Goal: Check status: Check status

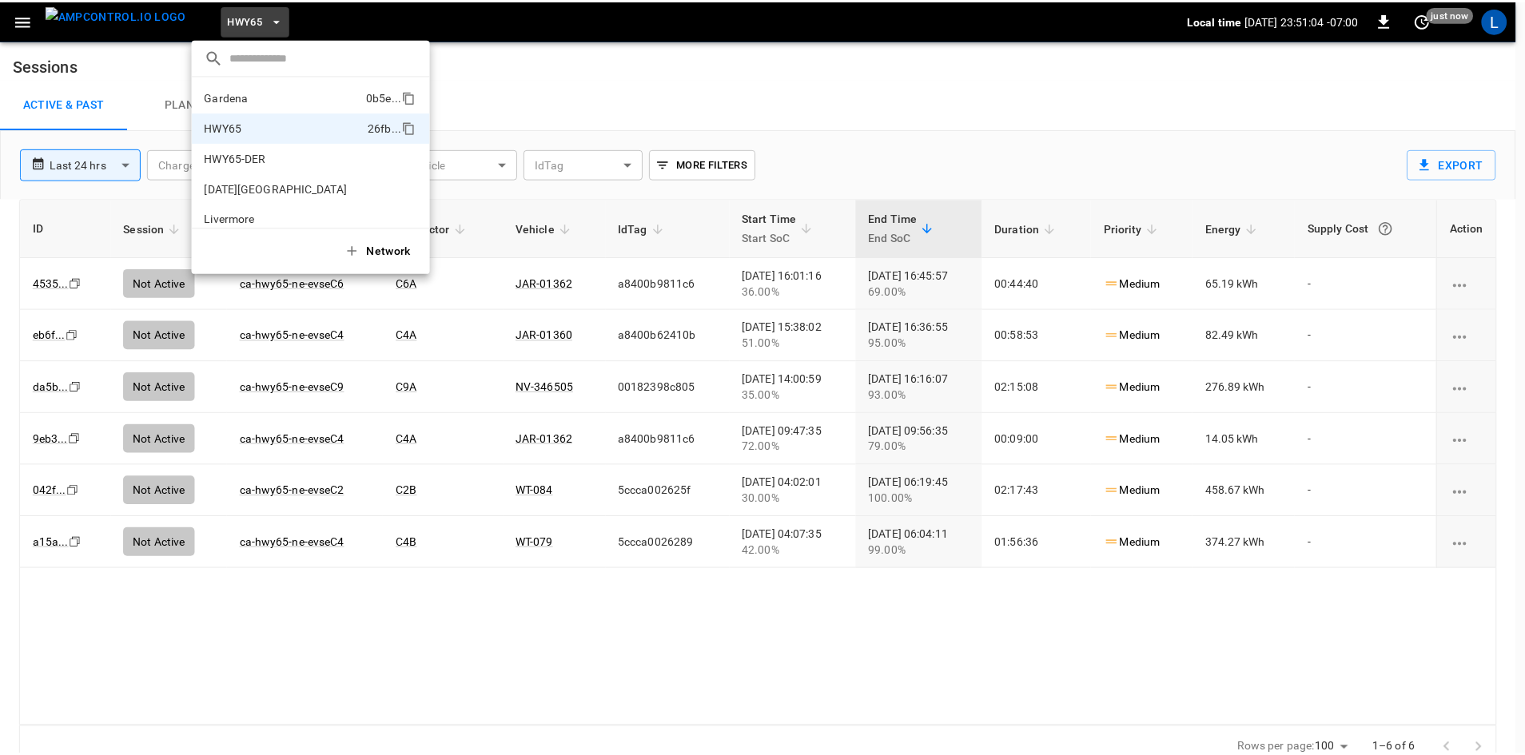
scroll to position [26, 0]
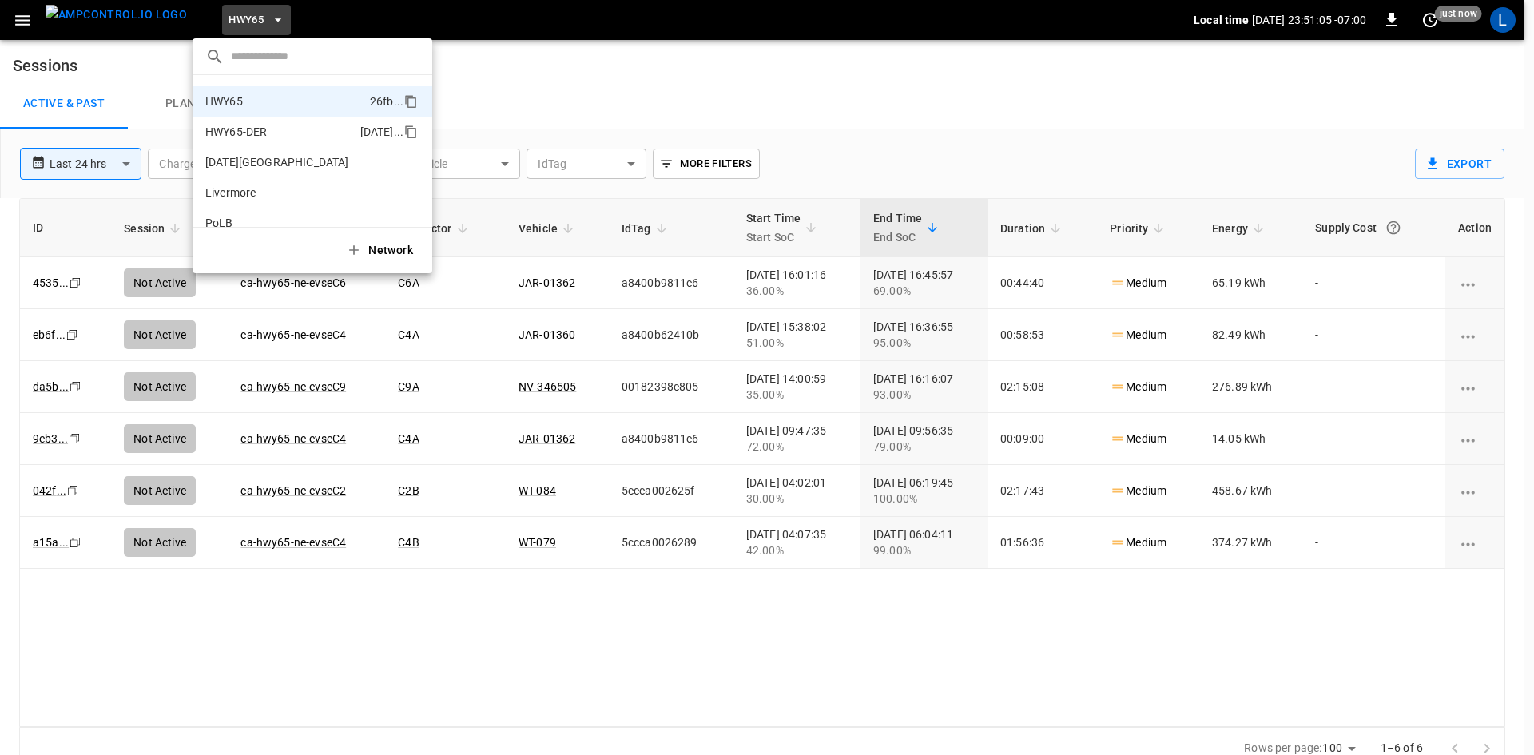
click at [257, 125] on p "HWY65-DER" at bounding box center [236, 132] width 62 height 16
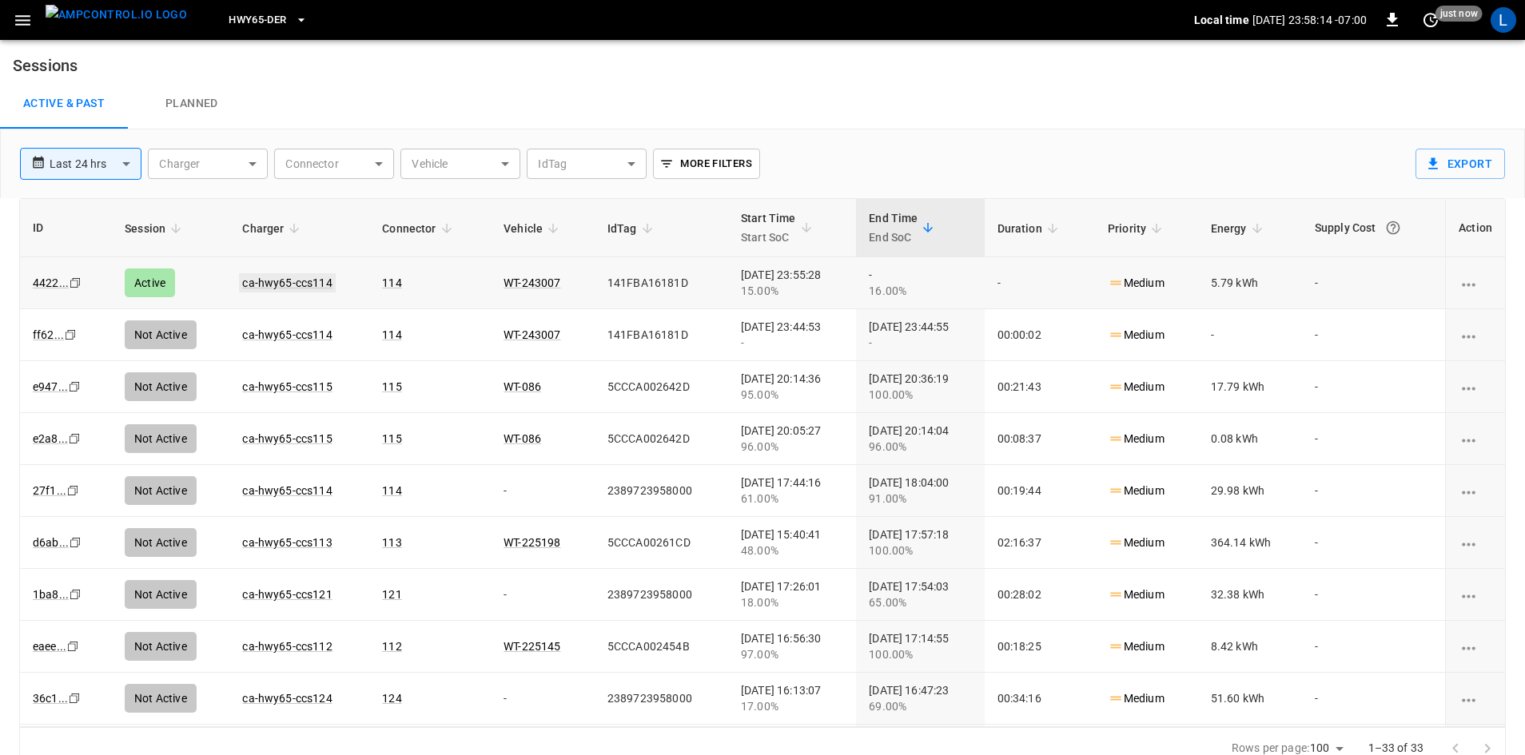
click at [288, 281] on link "ca-hwy65-ccs114" at bounding box center [287, 282] width 96 height 19
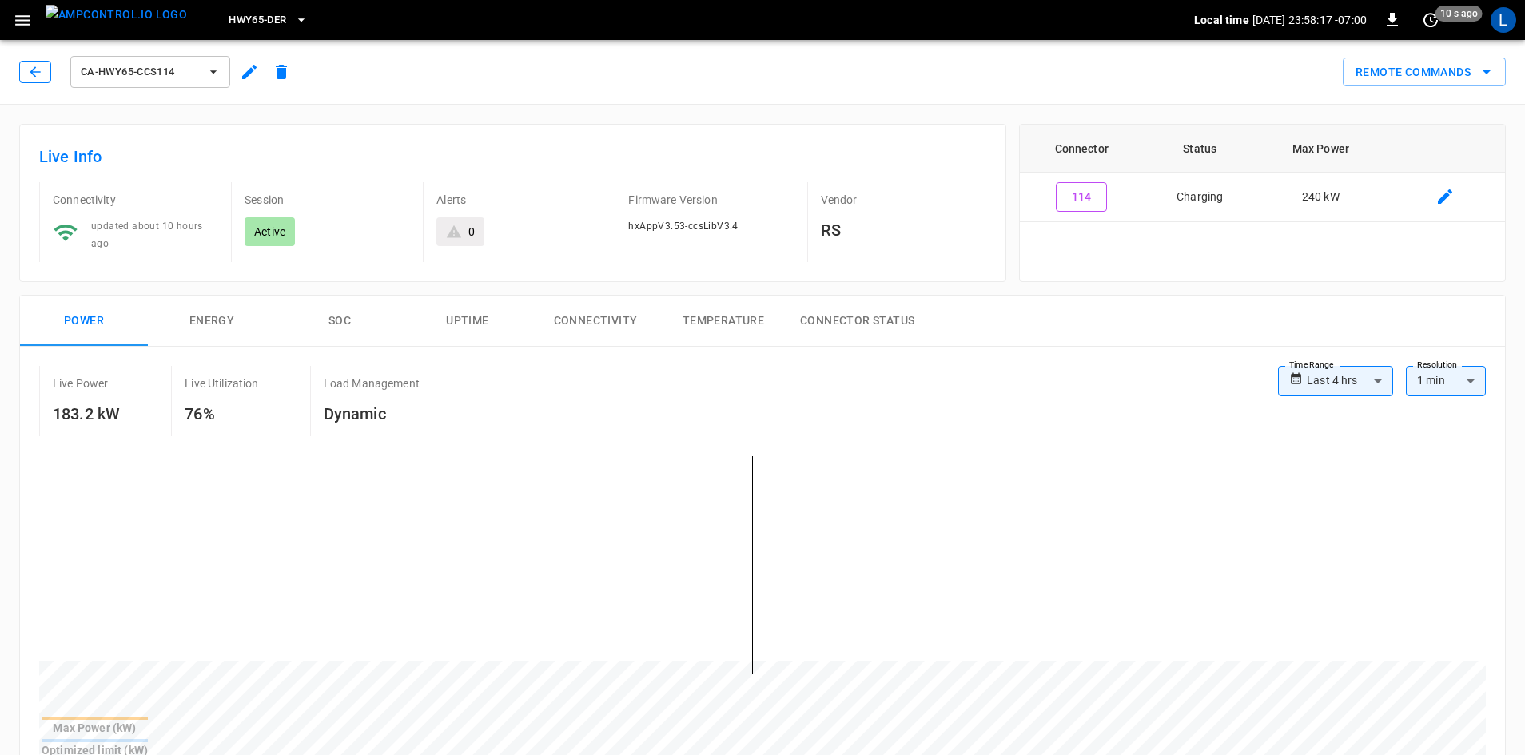
click at [33, 77] on icon "button" at bounding box center [35, 72] width 16 height 16
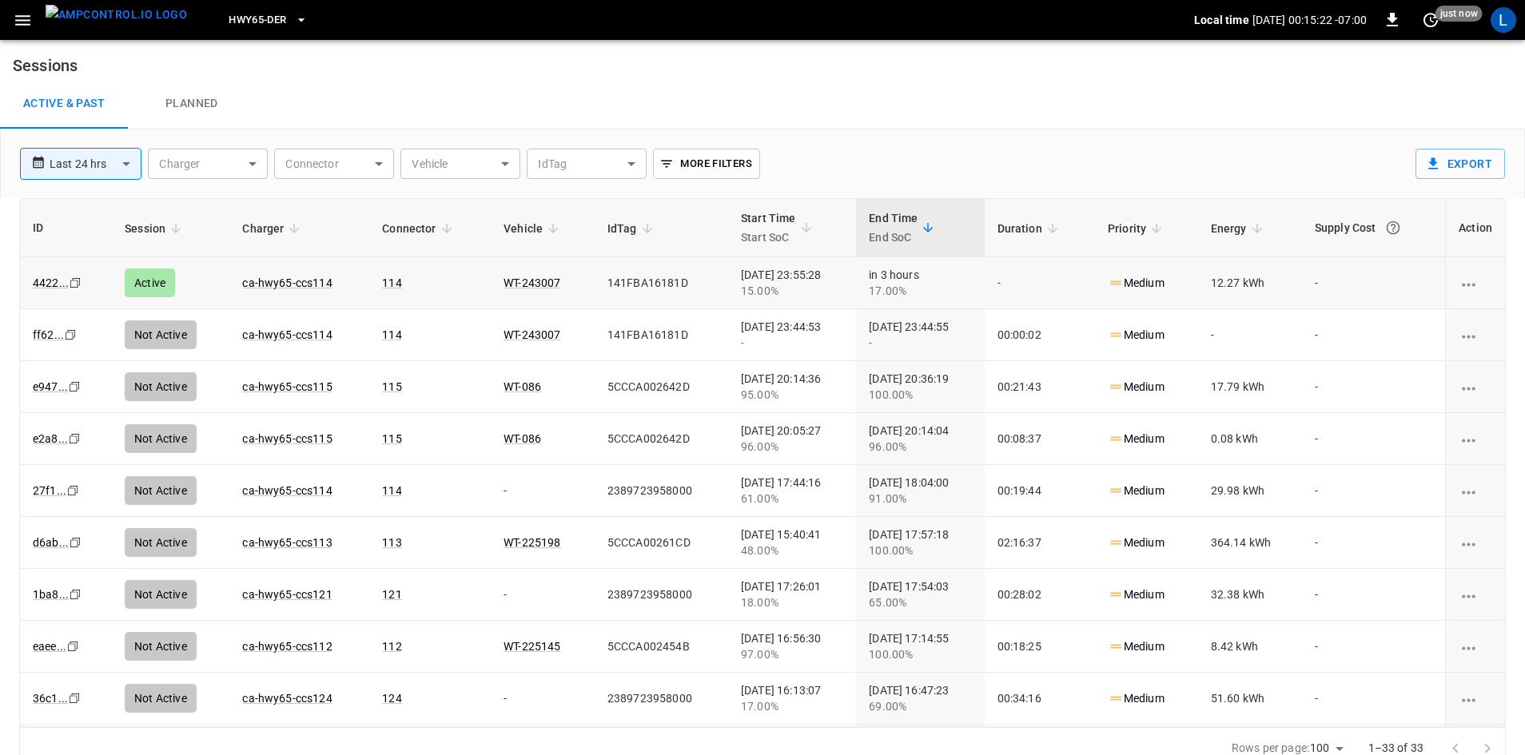
click at [278, 272] on td "ca-hwy65-ccs114" at bounding box center [299, 283] width 140 height 52
click at [284, 288] on link "ca-hwy65-ccs114" at bounding box center [287, 282] width 96 height 19
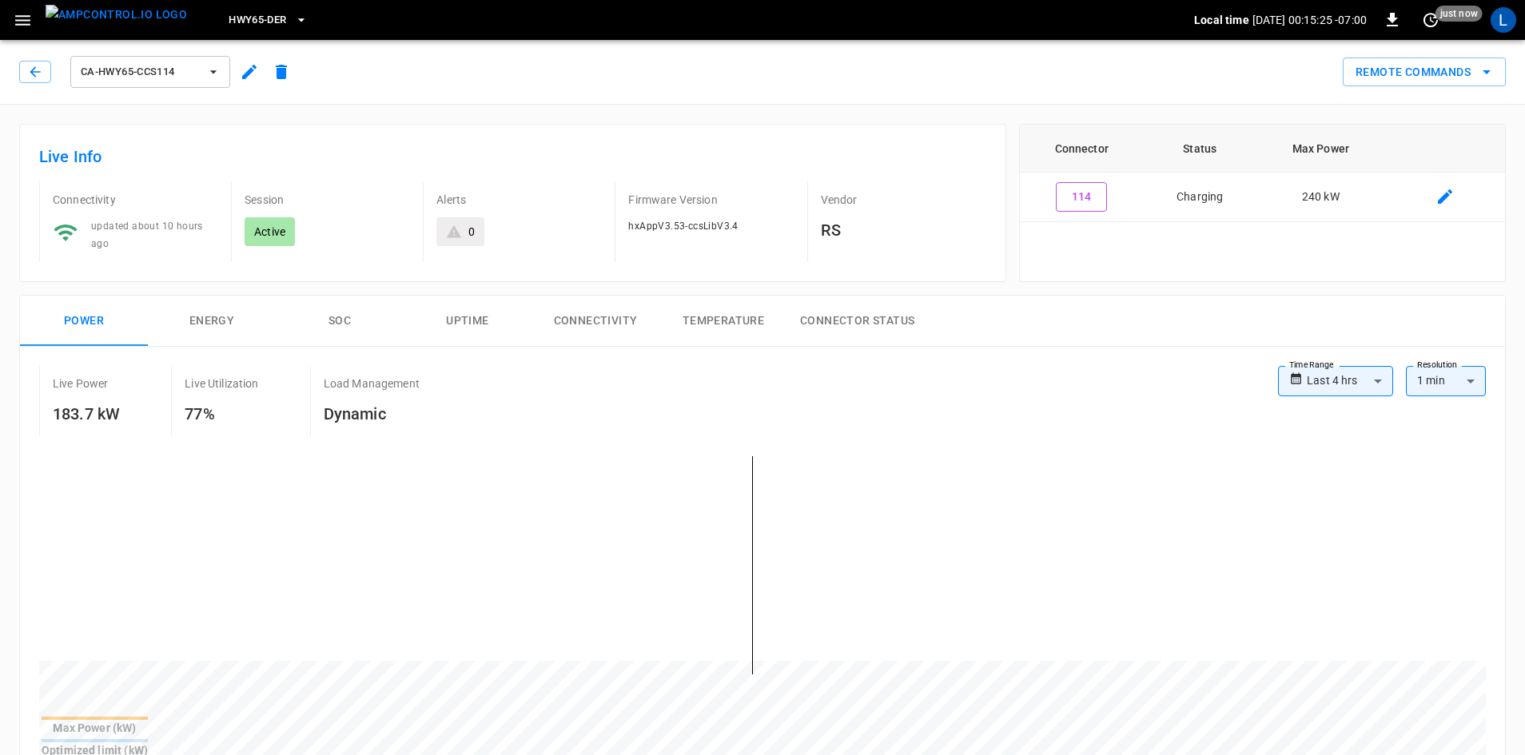
click at [334, 320] on button "SOC" at bounding box center [340, 321] width 128 height 51
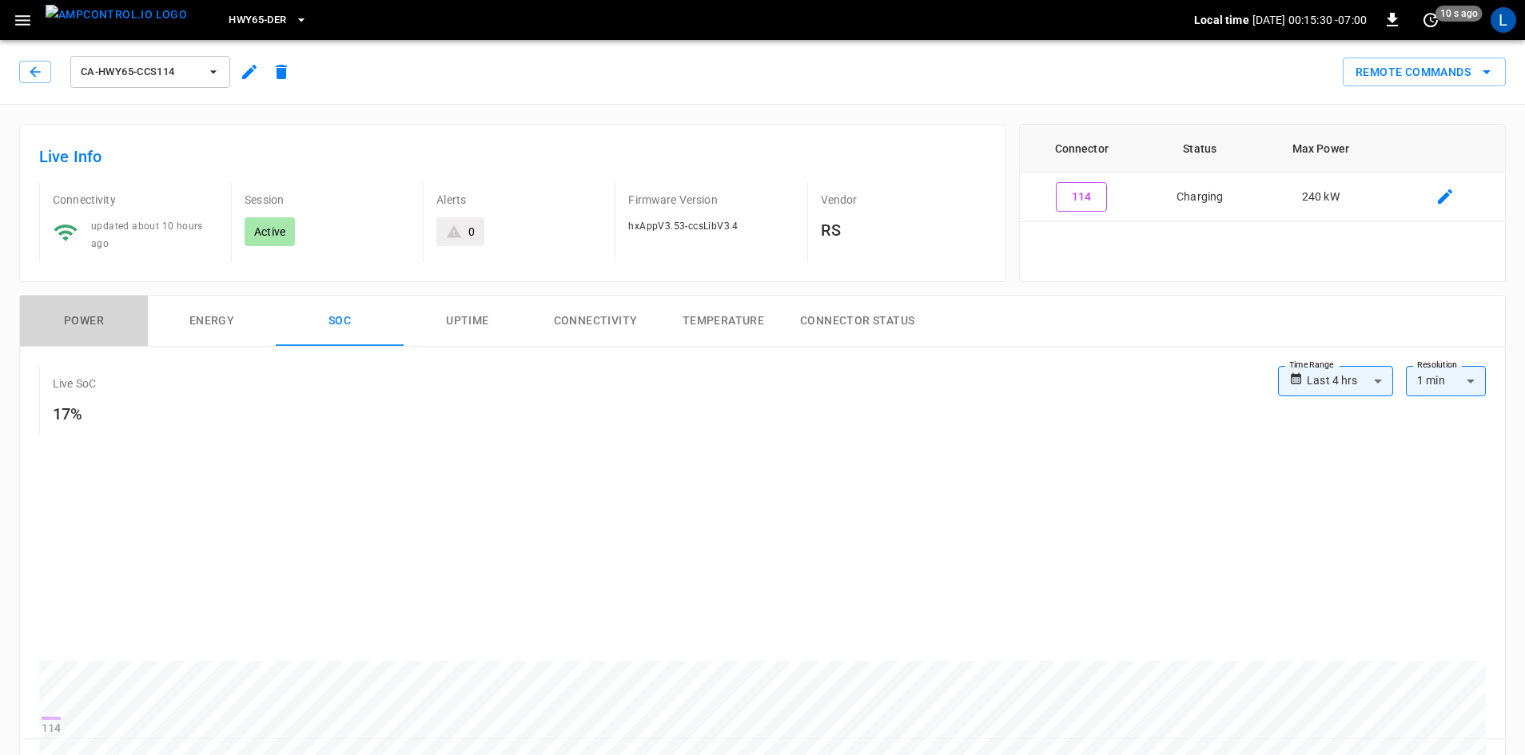
click at [81, 319] on button "Power" at bounding box center [84, 321] width 128 height 51
